Goal: Find specific page/section: Find specific page/section

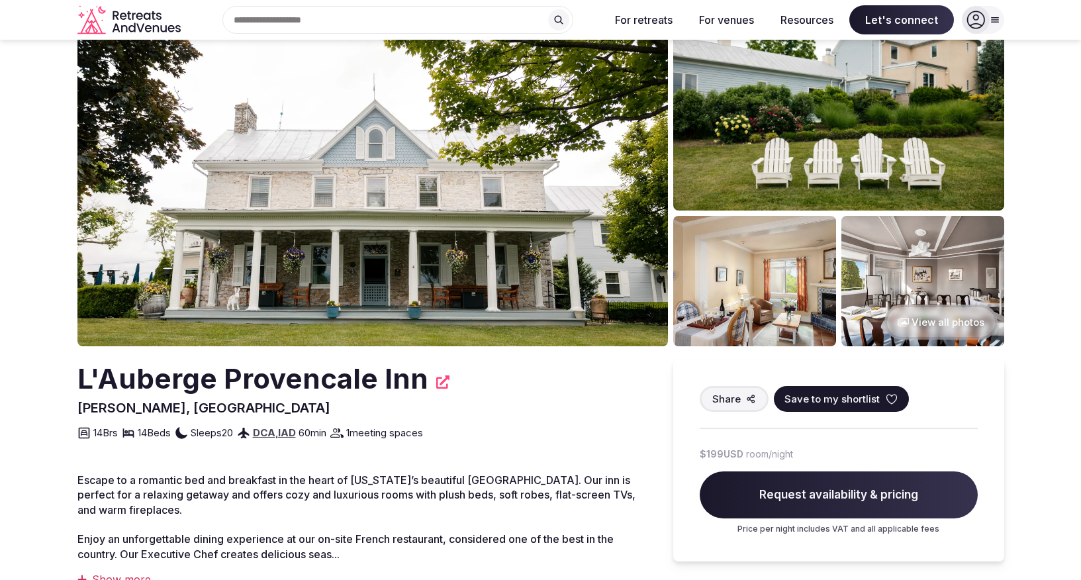
scroll to position [147, 0]
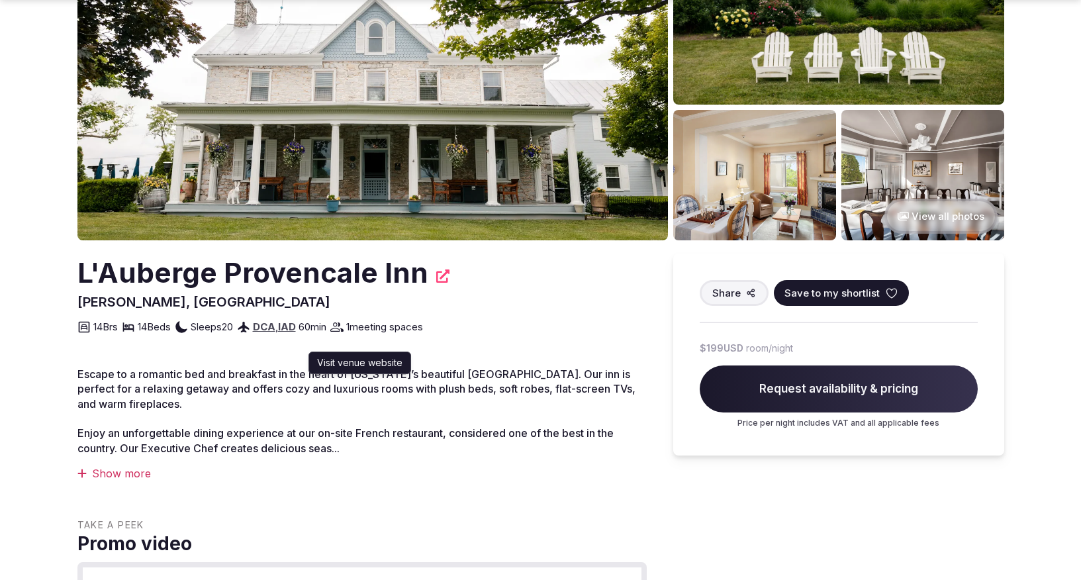
click at [437, 276] on icon at bounding box center [442, 275] width 13 height 13
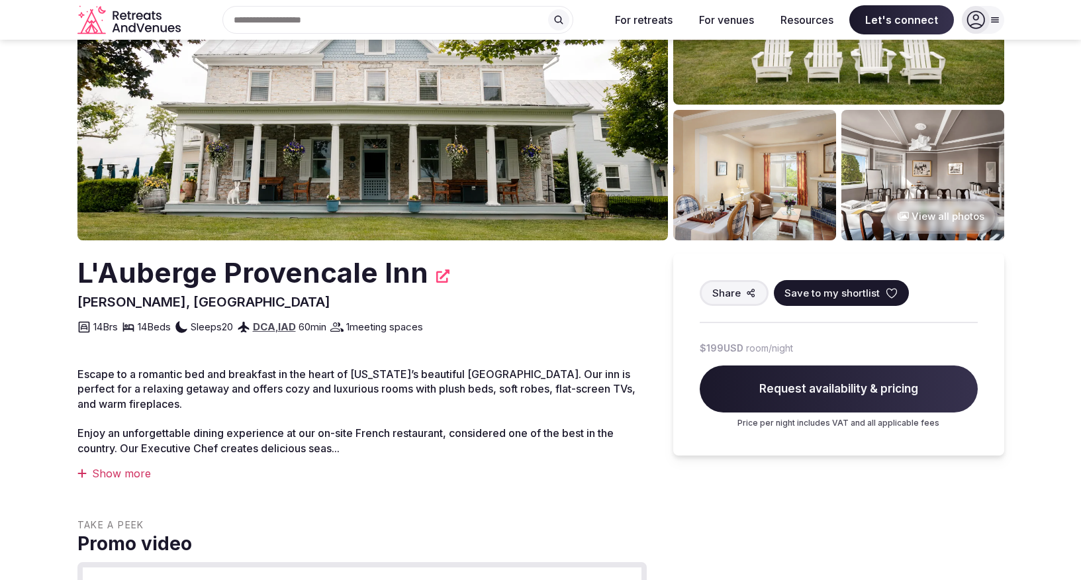
scroll to position [0, 0]
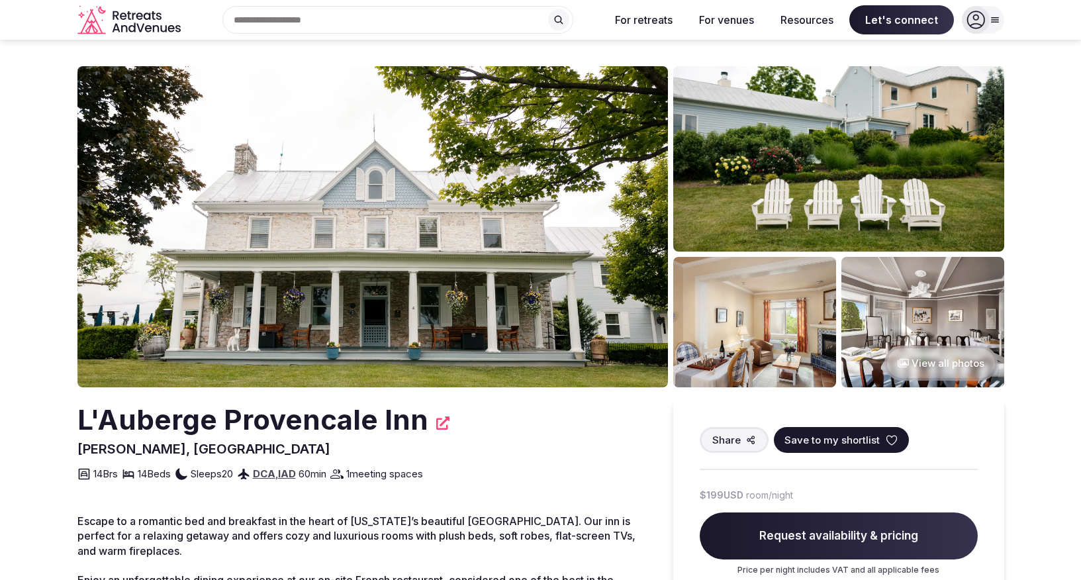
click at [974, 23] on icon at bounding box center [975, 20] width 19 height 19
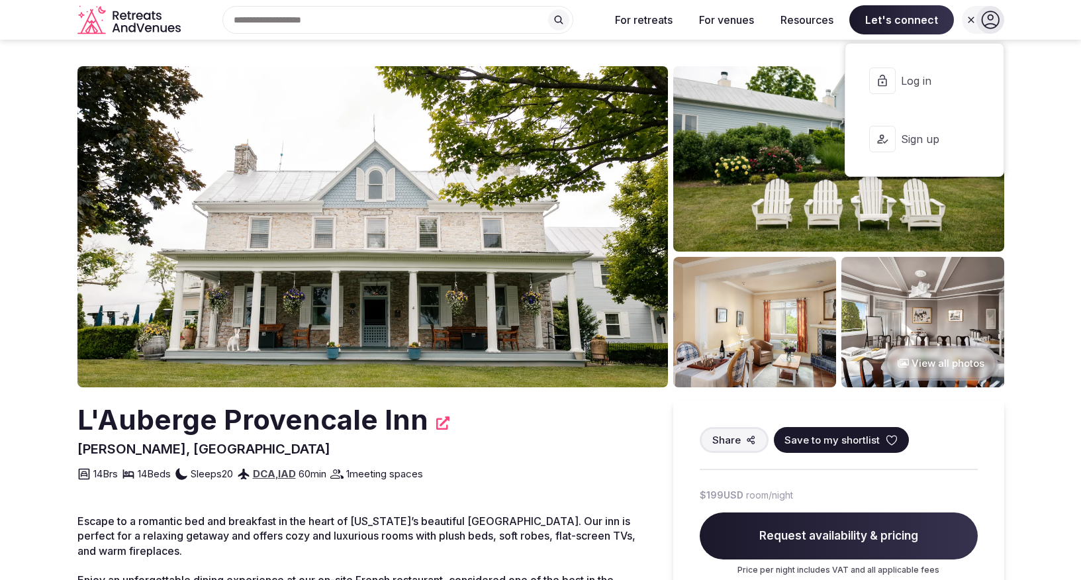
click at [934, 75] on span "Log in" at bounding box center [933, 80] width 64 height 15
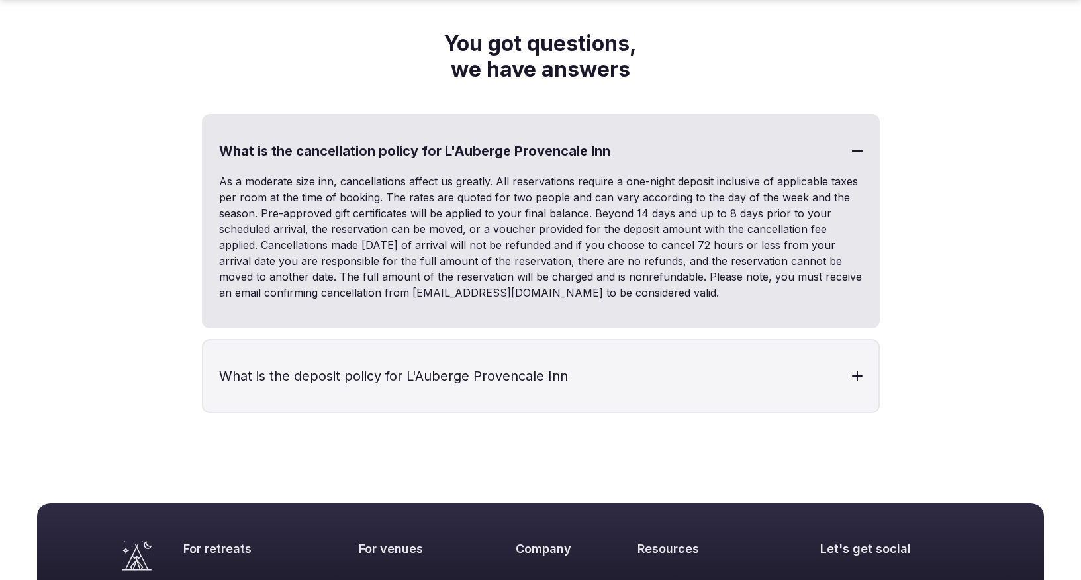
scroll to position [4640, 0]
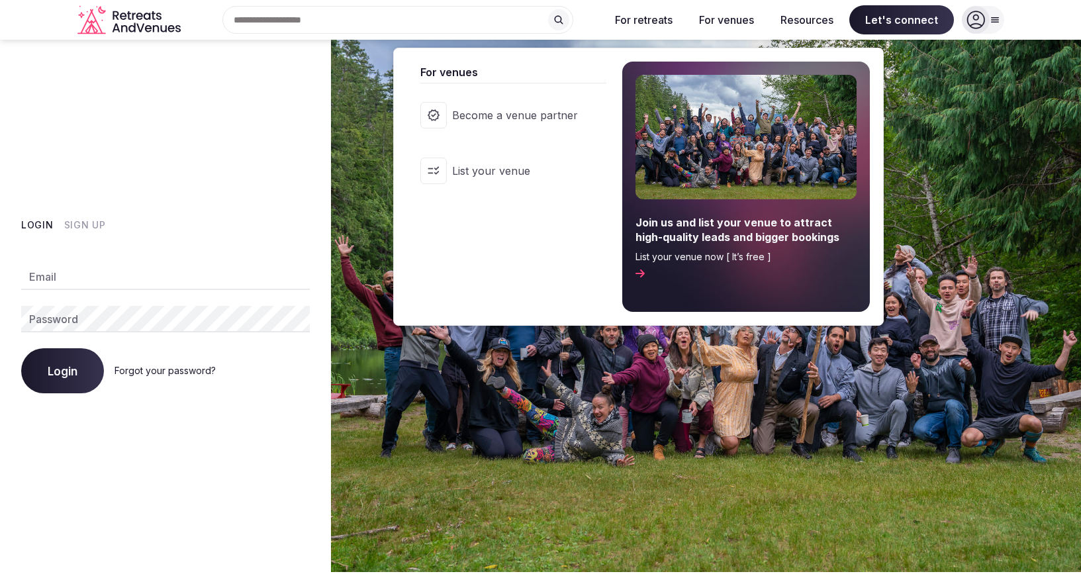
click at [728, 24] on button "For venues" at bounding box center [726, 19] width 76 height 29
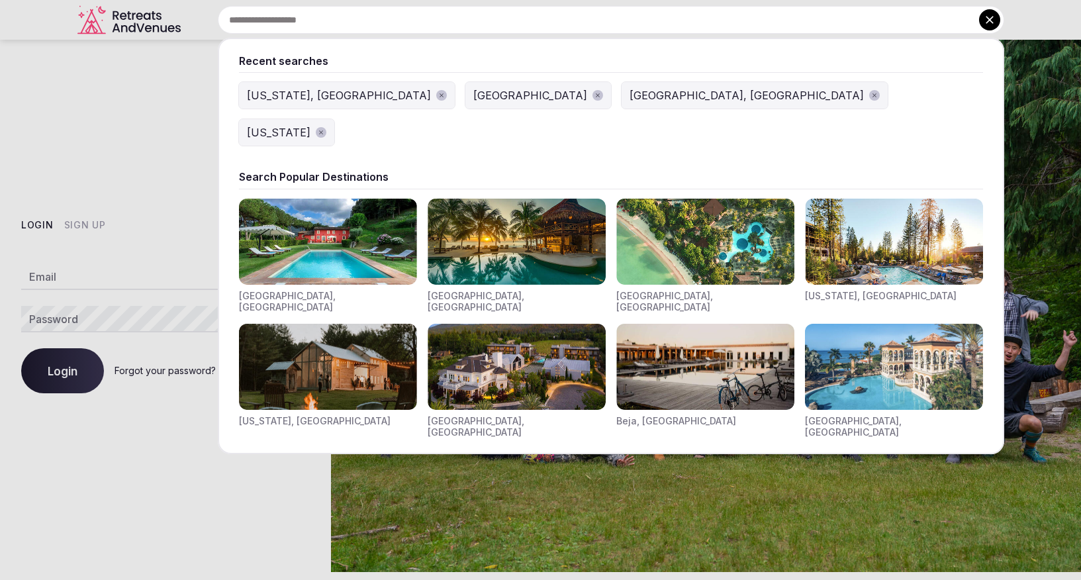
click at [369, 14] on div "Recent searches [US_STATE], [GEOGRAPHIC_DATA] [GEOGRAPHIC_DATA] [GEOGRAPHIC_DAT…" at bounding box center [595, 20] width 818 height 28
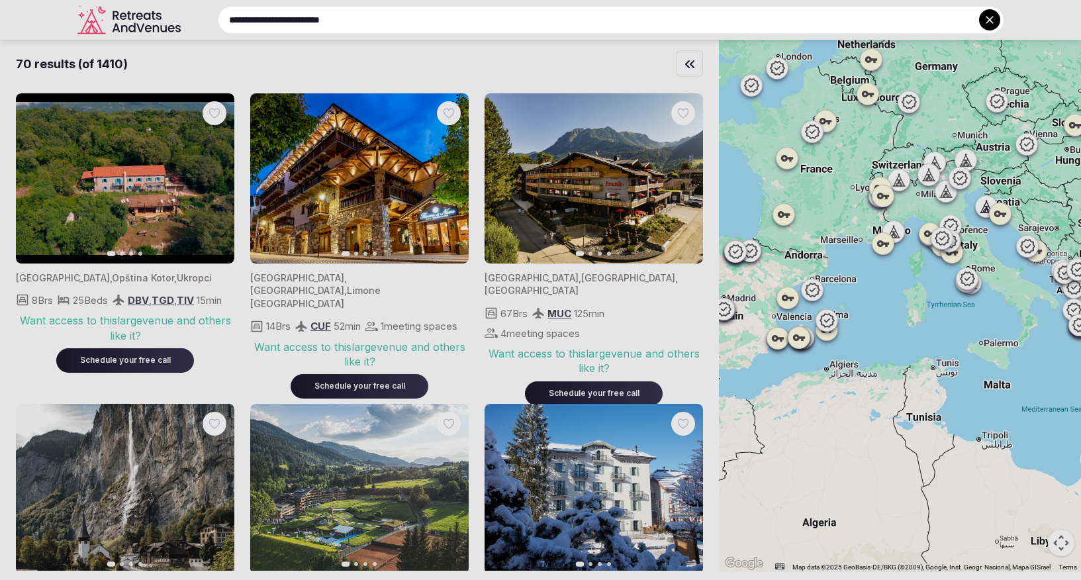
drag, startPoint x: 256, startPoint y: 21, endPoint x: 196, endPoint y: 21, distance: 60.2
click at [196, 21] on div "**********" at bounding box center [595, 20] width 818 height 28
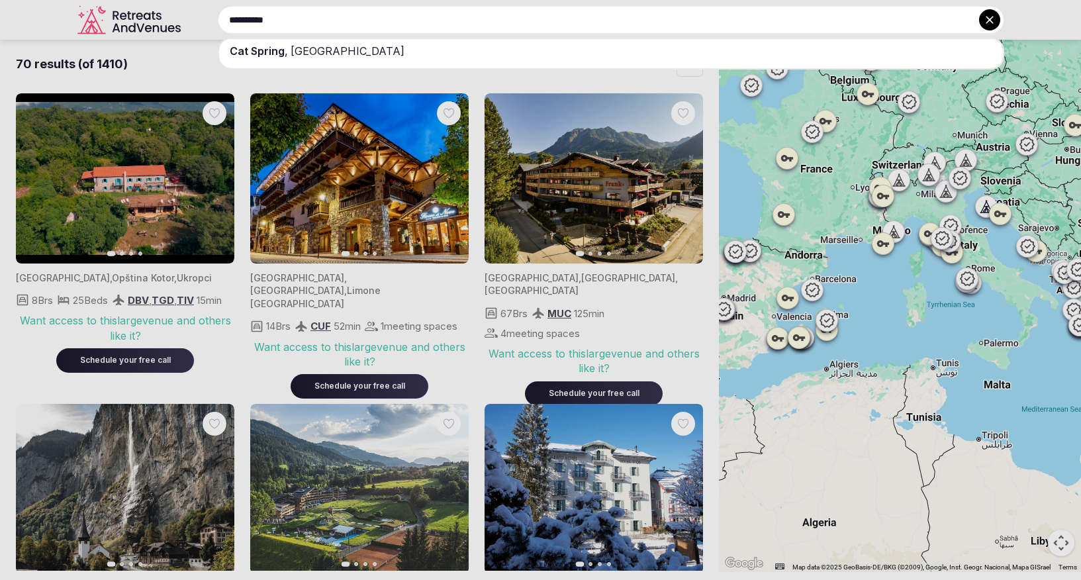
type input "**********"
click at [282, 51] on span "Cat Spring" at bounding box center [257, 50] width 55 height 13
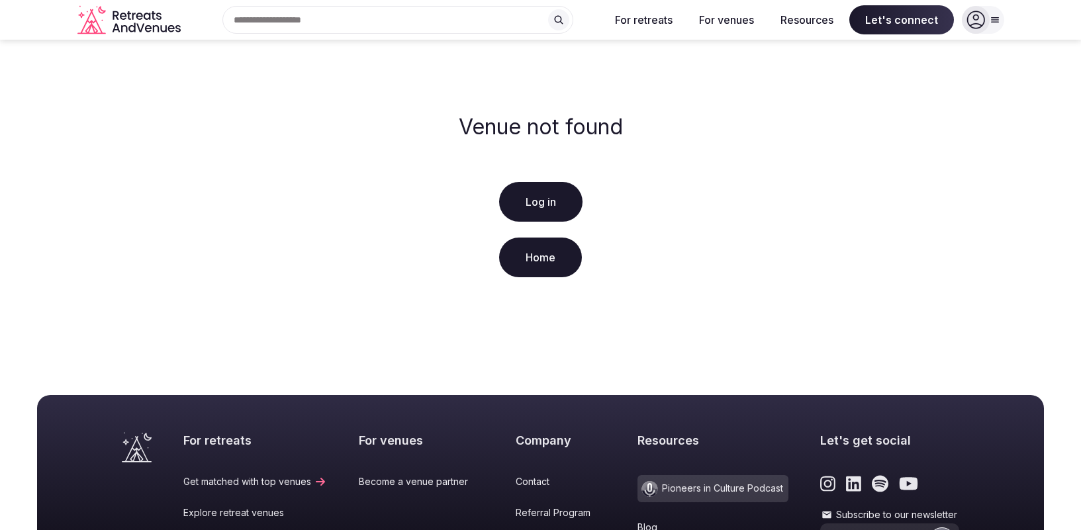
click at [614, 120] on h2 "Venue not found" at bounding box center [541, 127] width 164 height 25
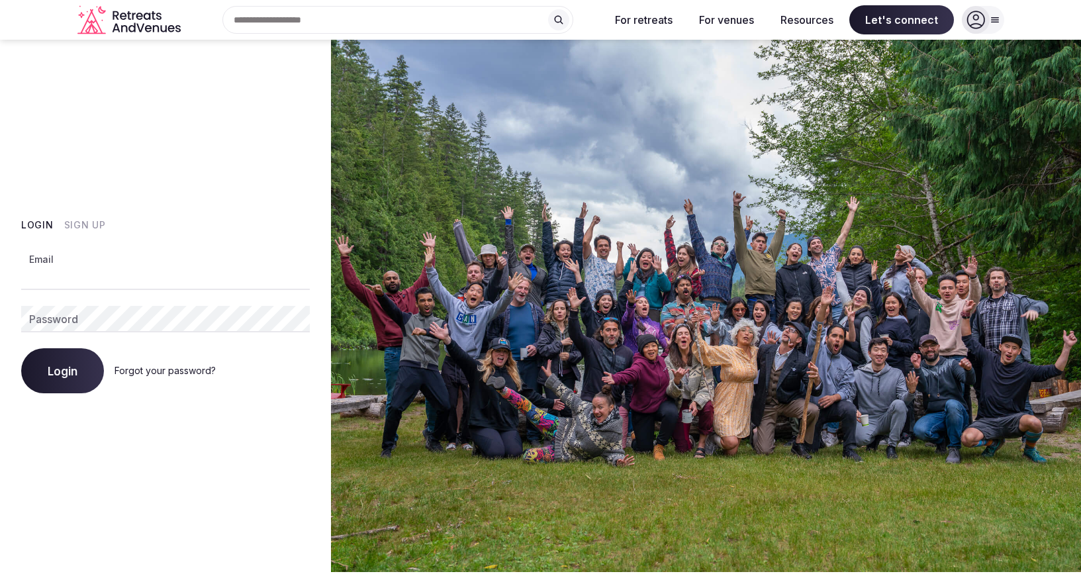
click at [167, 278] on input "Email" at bounding box center [165, 276] width 289 height 26
